Goal: Find specific page/section: Find specific page/section

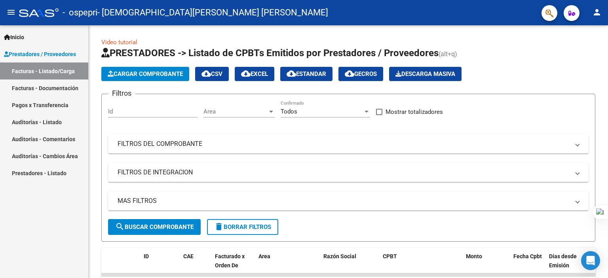
drag, startPoint x: 608, startPoint y: 44, endPoint x: 608, endPoint y: 64, distance: 19.8
click at [608, 64] on div at bounding box center [608, 139] width 0 height 278
drag, startPoint x: 607, startPoint y: 61, endPoint x: 602, endPoint y: 98, distance: 36.8
click at [603, 100] on html "menu - ospepri - [PERSON_NAME] [PERSON_NAME] person Inicio Instructivos Contact…" at bounding box center [304, 139] width 608 height 278
click at [597, 95] on div "Video tutorial PRESTADORES -> Listado de CPBTs Emitidos por Prestadores / Prove…" at bounding box center [348, 274] width 519 height 498
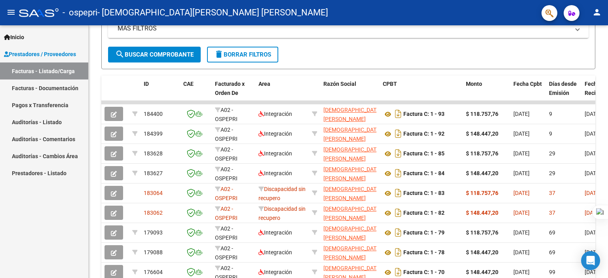
scroll to position [174, 0]
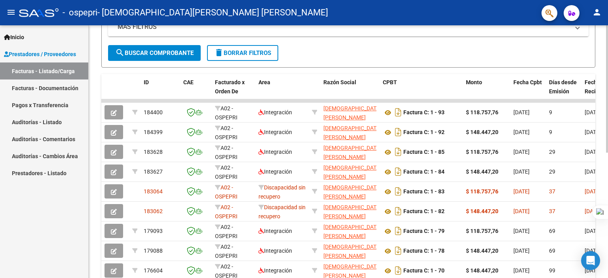
drag, startPoint x: 608, startPoint y: 125, endPoint x: 605, endPoint y: 155, distance: 30.2
click at [605, 155] on html "menu - ospepri - [PERSON_NAME] [PERSON_NAME] person Inicio Instructivos Contact…" at bounding box center [304, 139] width 608 height 278
drag, startPoint x: 608, startPoint y: 61, endPoint x: 608, endPoint y: 152, distance: 90.2
click at [608, 152] on div at bounding box center [608, 139] width 0 height 278
click at [606, 153] on div at bounding box center [607, 178] width 2 height 127
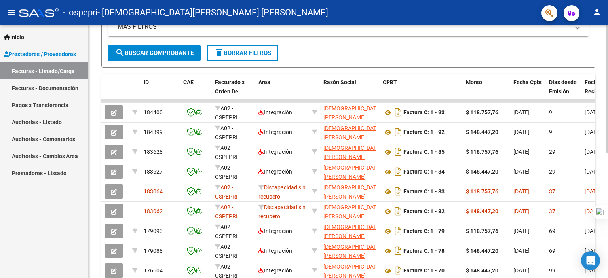
click at [606, 153] on div at bounding box center [607, 178] width 2 height 127
drag, startPoint x: 608, startPoint y: 237, endPoint x: 608, endPoint y: 253, distance: 15.4
click at [608, 253] on div at bounding box center [608, 139] width 0 height 278
click at [608, 42] on div at bounding box center [608, 139] width 0 height 278
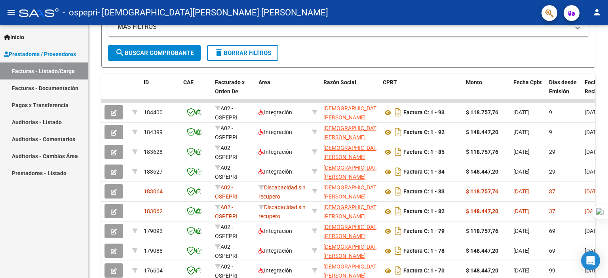
drag, startPoint x: 608, startPoint y: 40, endPoint x: 608, endPoint y: 30, distance: 9.9
click at [608, 31] on div at bounding box center [608, 139] width 0 height 278
drag, startPoint x: 607, startPoint y: 117, endPoint x: 604, endPoint y: 121, distance: 5.3
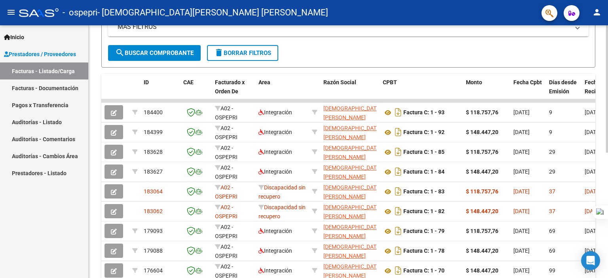
click at [604, 122] on html "menu - ospepri - [PERSON_NAME] [PERSON_NAME] person Inicio Instructivos Contact…" at bounding box center [304, 139] width 608 height 278
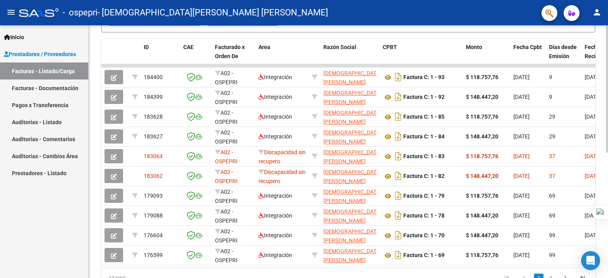
scroll to position [228, 0]
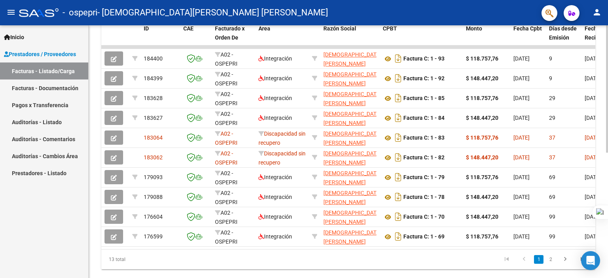
click at [605, 149] on div "Video tutorial PRESTADORES -> Listado de CPBTs Emitidos por Prestadores / Prove…" at bounding box center [349, 46] width 521 height 498
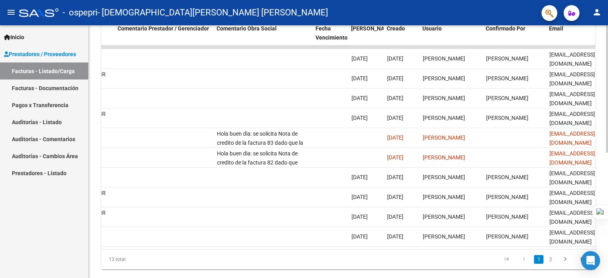
scroll to position [0, 1175]
